Goal: Information Seeking & Learning: Learn about a topic

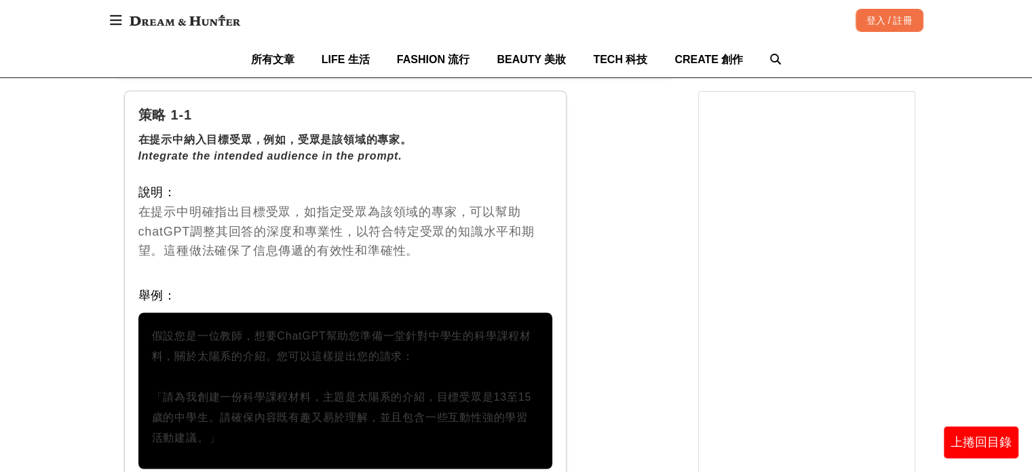
scroll to position [2104, 0]
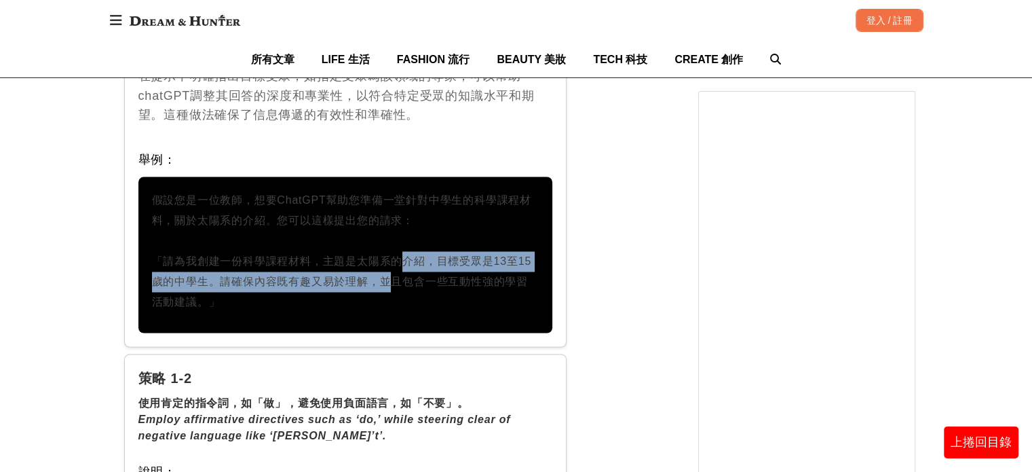
drag, startPoint x: 391, startPoint y: 239, endPoint x: 383, endPoint y: 270, distance: 32.3
click at [383, 270] on p "假設您是一位教師，想要ChatGPT幫助您準備一堂針對中學生的科學課程材料，關於太陽系的介紹。您可以這樣提出您的請求： 「請為我創建一份科學課程材料，主題是太…" at bounding box center [346, 251] width 388 height 122
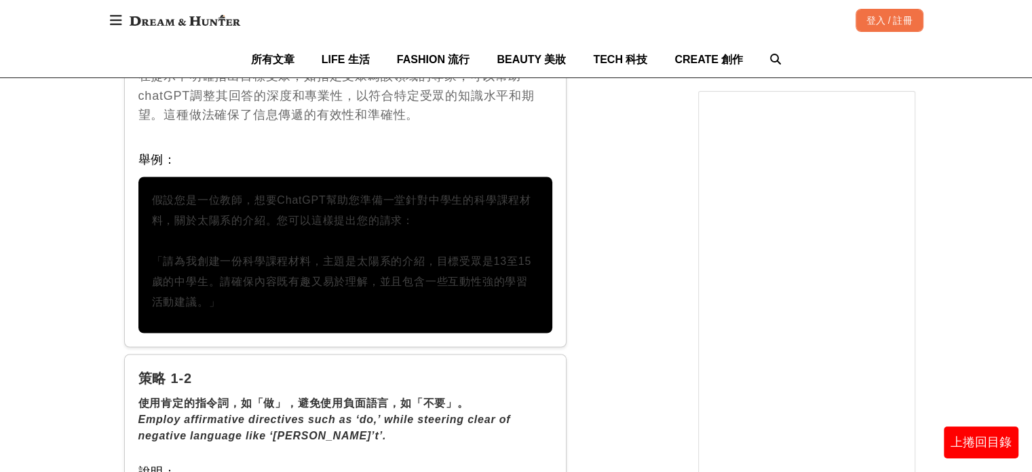
click at [155, 190] on p "假設您是一位教師，想要ChatGPT幫助您準備一堂針對中學生的科學課程材料，關於太陽系的介紹。您可以這樣提出您的請求： 「請為我創建一份科學課程材料，主題是太…" at bounding box center [346, 251] width 388 height 122
drag, startPoint x: 155, startPoint y: 176, endPoint x: 259, endPoint y: 288, distance: 152.3
click at [259, 288] on p "假設您是一位教師，想要ChatGPT幫助您準備一堂針對中學生的科學課程材料，關於太陽系的介紹。您可以這樣提出您的請求： 「請為我創建一份科學課程材料，主題是太…" at bounding box center [346, 251] width 388 height 122
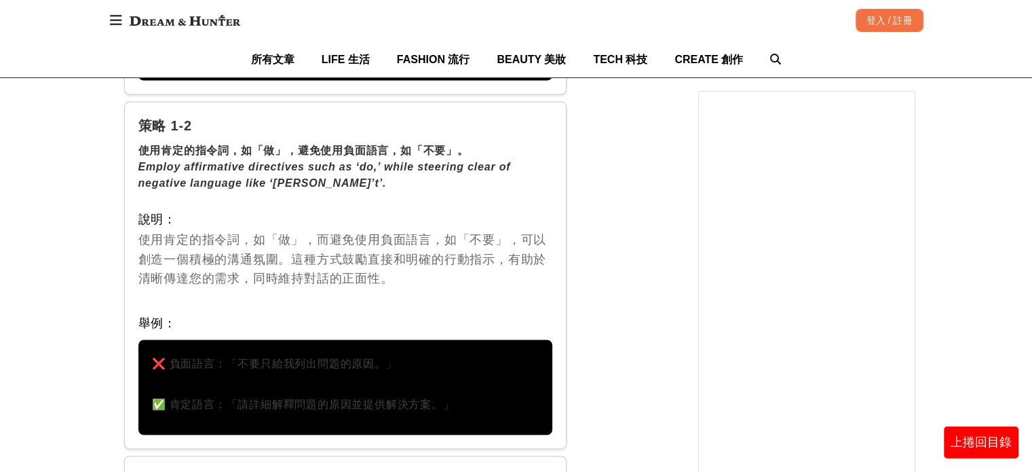
scroll to position [2443, 0]
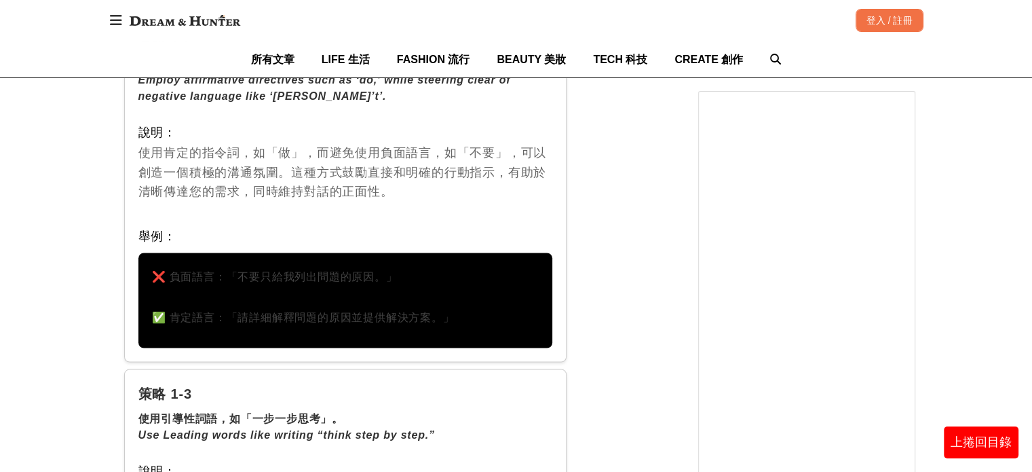
drag, startPoint x: 472, startPoint y: 297, endPoint x: 136, endPoint y: 247, distance: 340.3
click at [136, 247] on div "策略 1-2 使用肯定的指令詞，如「做」，避免使用負面語言，如「不要」。 Employ affirmative directives such as ‘do,…" at bounding box center [345, 187] width 443 height 347
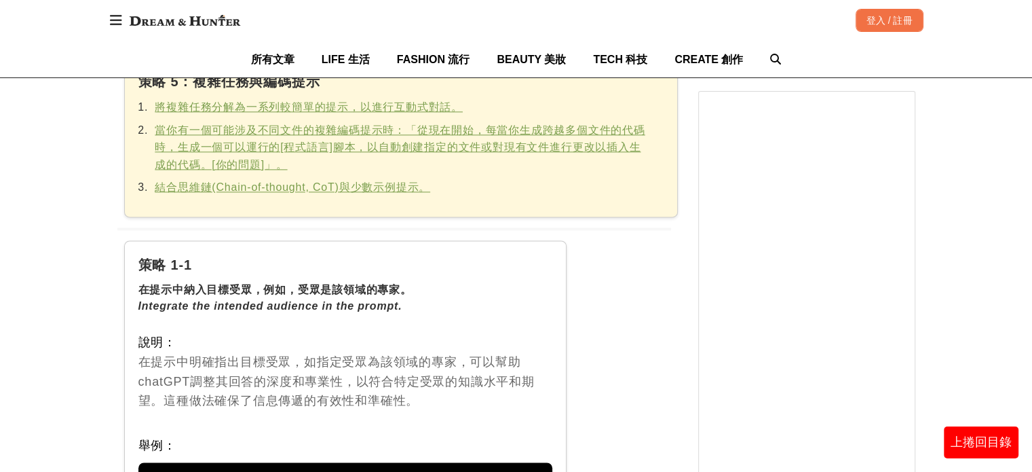
scroll to position [1832, 0]
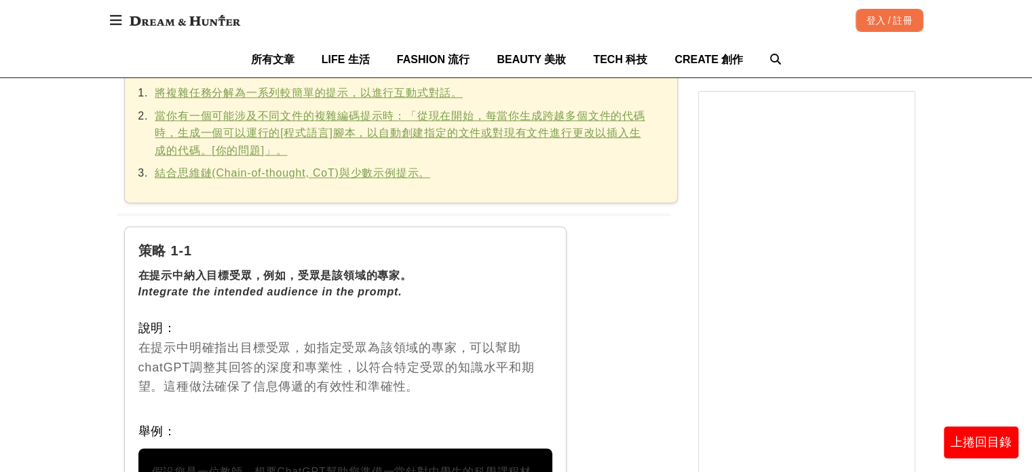
click at [217, 167] on u "結合思維鏈(Chain-of-thought, CoT)與少數示例提示。" at bounding box center [293, 173] width 276 height 12
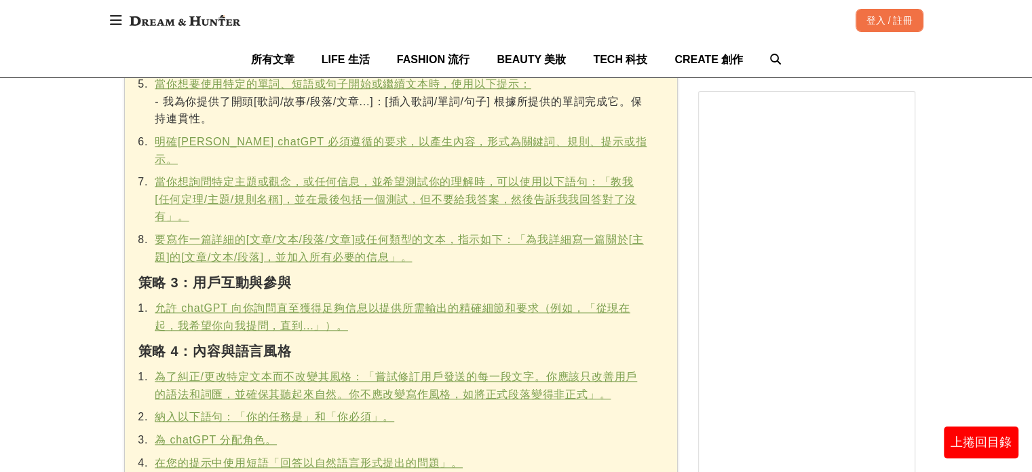
scroll to position [1357, 0]
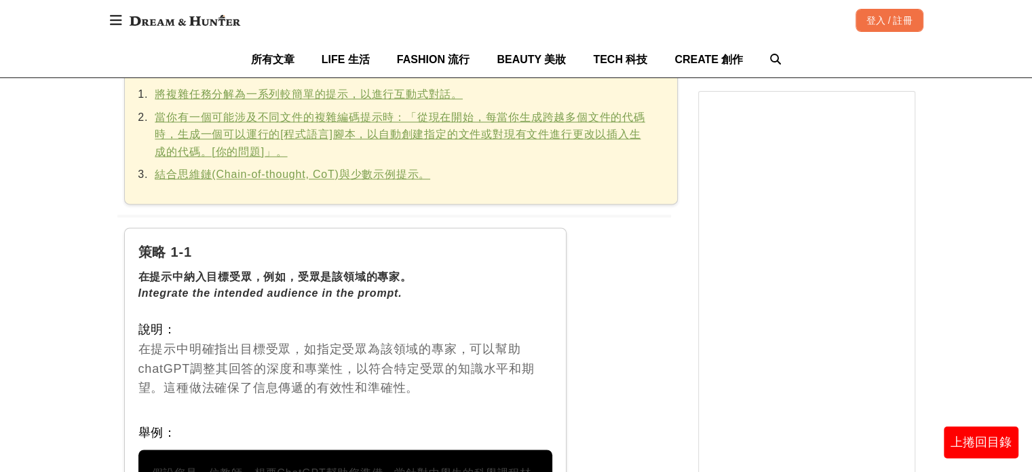
scroll to position [1832, 0]
